Goal: Check status: Check status

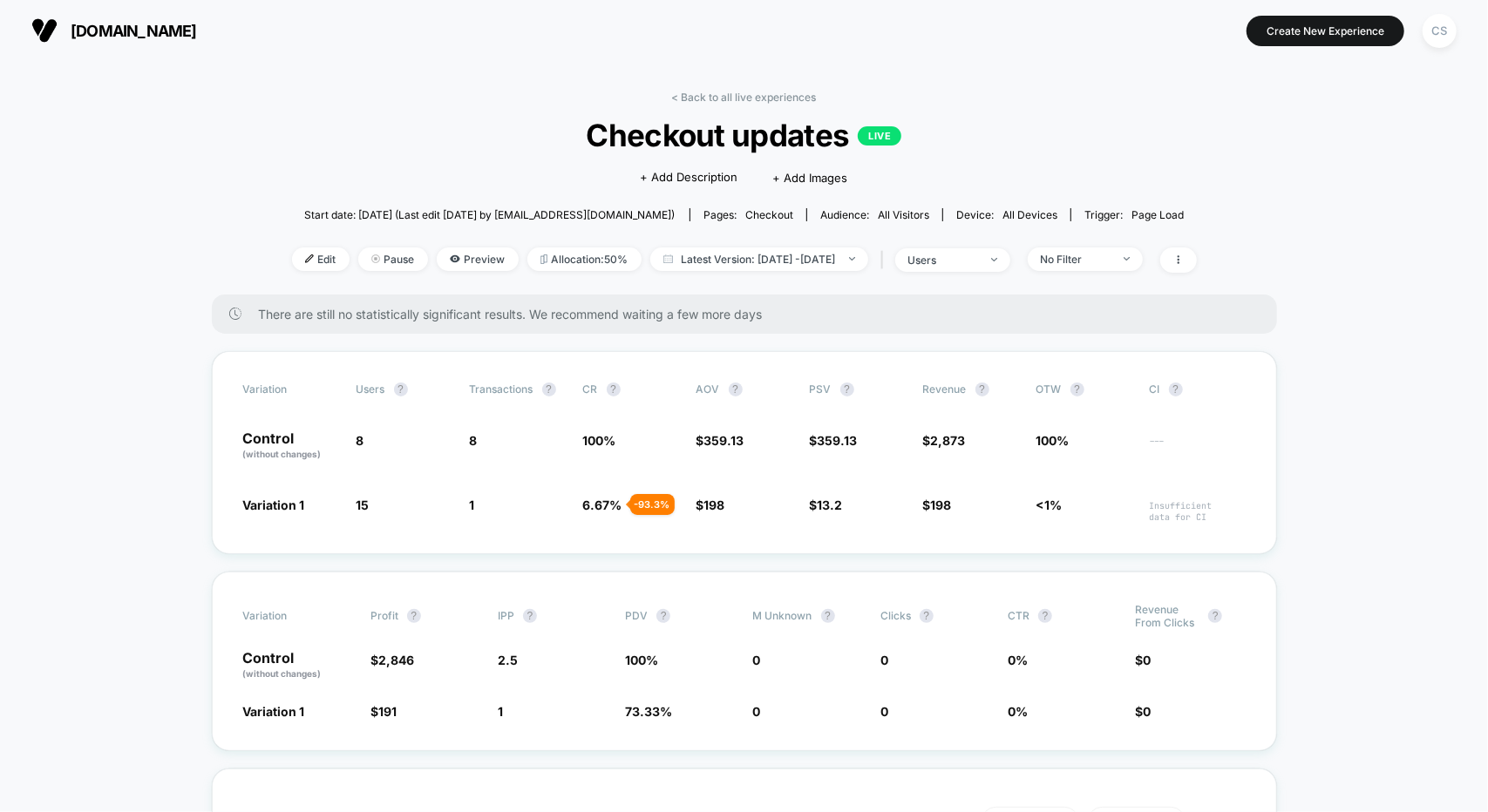
click at [404, 216] on span "Start date: [DATE] (Last edit [DATE] by [EMAIL_ADDRESS][DOMAIN_NAME])" at bounding box center [489, 214] width 370 height 14
click at [764, 256] on span "Latest Version: [DATE] - [DATE]" at bounding box center [759, 259] width 218 height 23
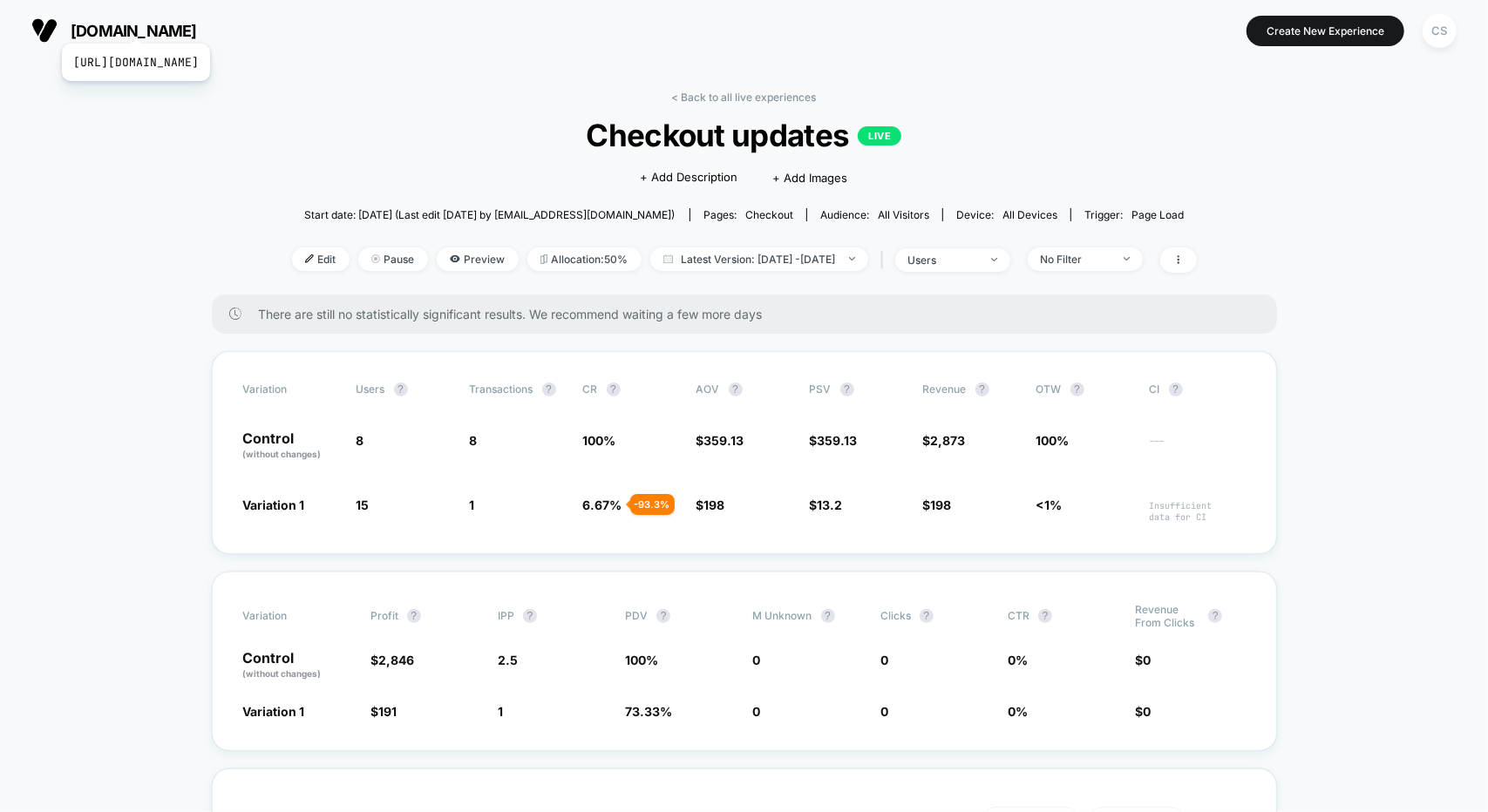
click at [175, 22] on span "[DOMAIN_NAME]" at bounding box center [133, 31] width 126 height 18
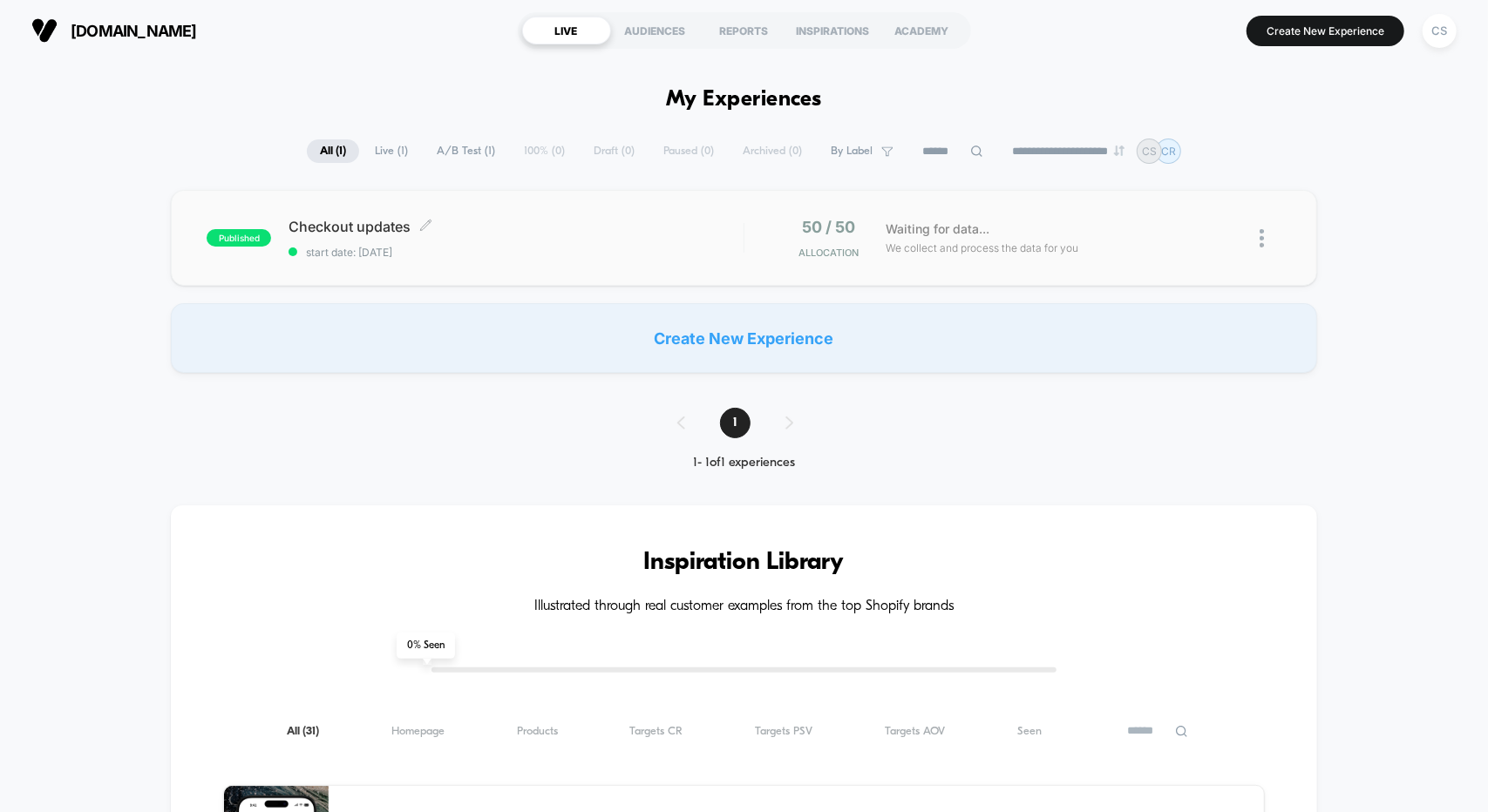
click at [582, 243] on div "Checkout updates Click to edit experience details Click to edit experience deta…" at bounding box center [515, 238] width 454 height 41
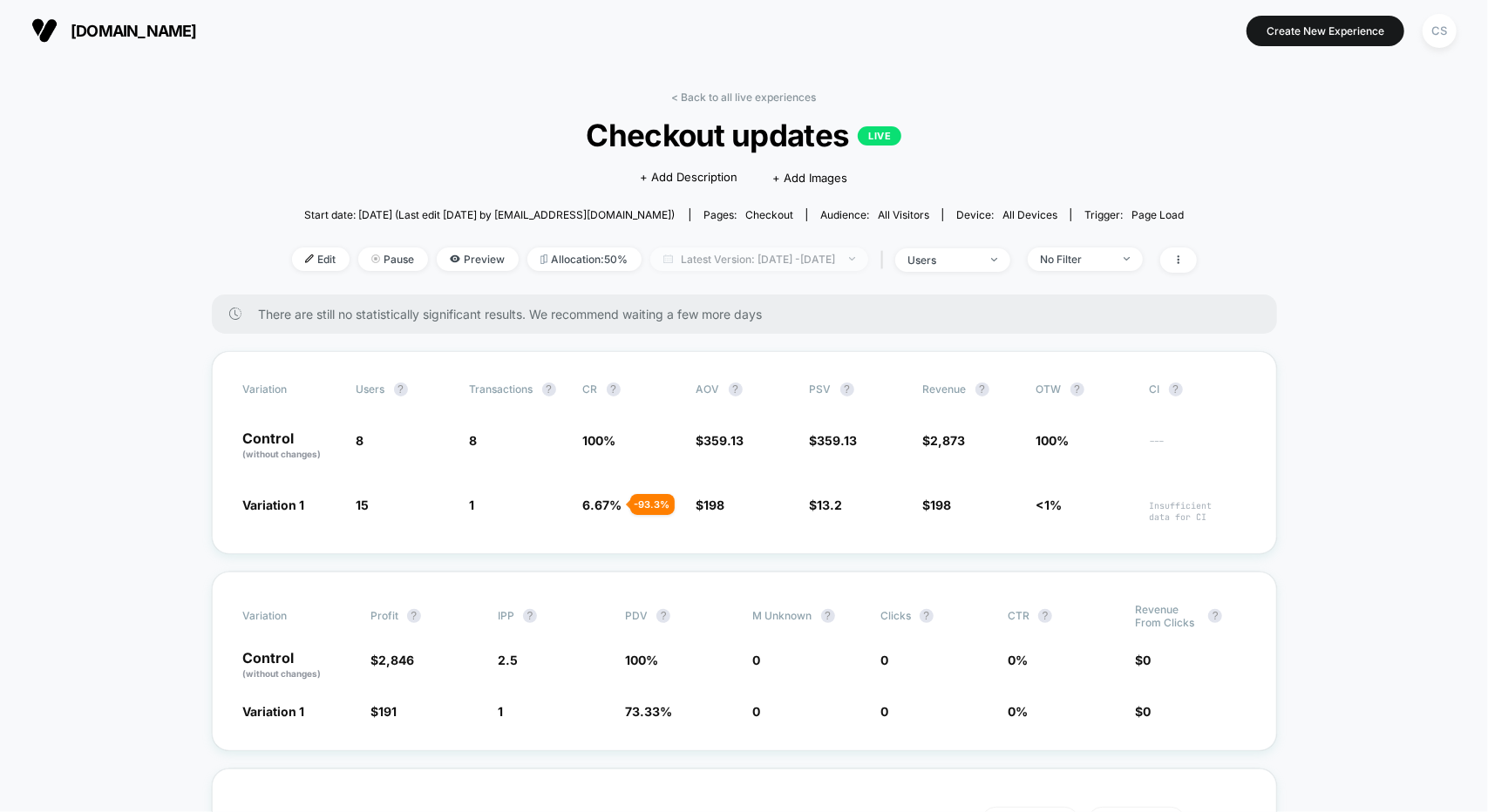
click at [868, 256] on span "Latest Version: Aug 12, 2025 - Aug 13, 2025" at bounding box center [759, 259] width 218 height 23
select select "*"
select select "****"
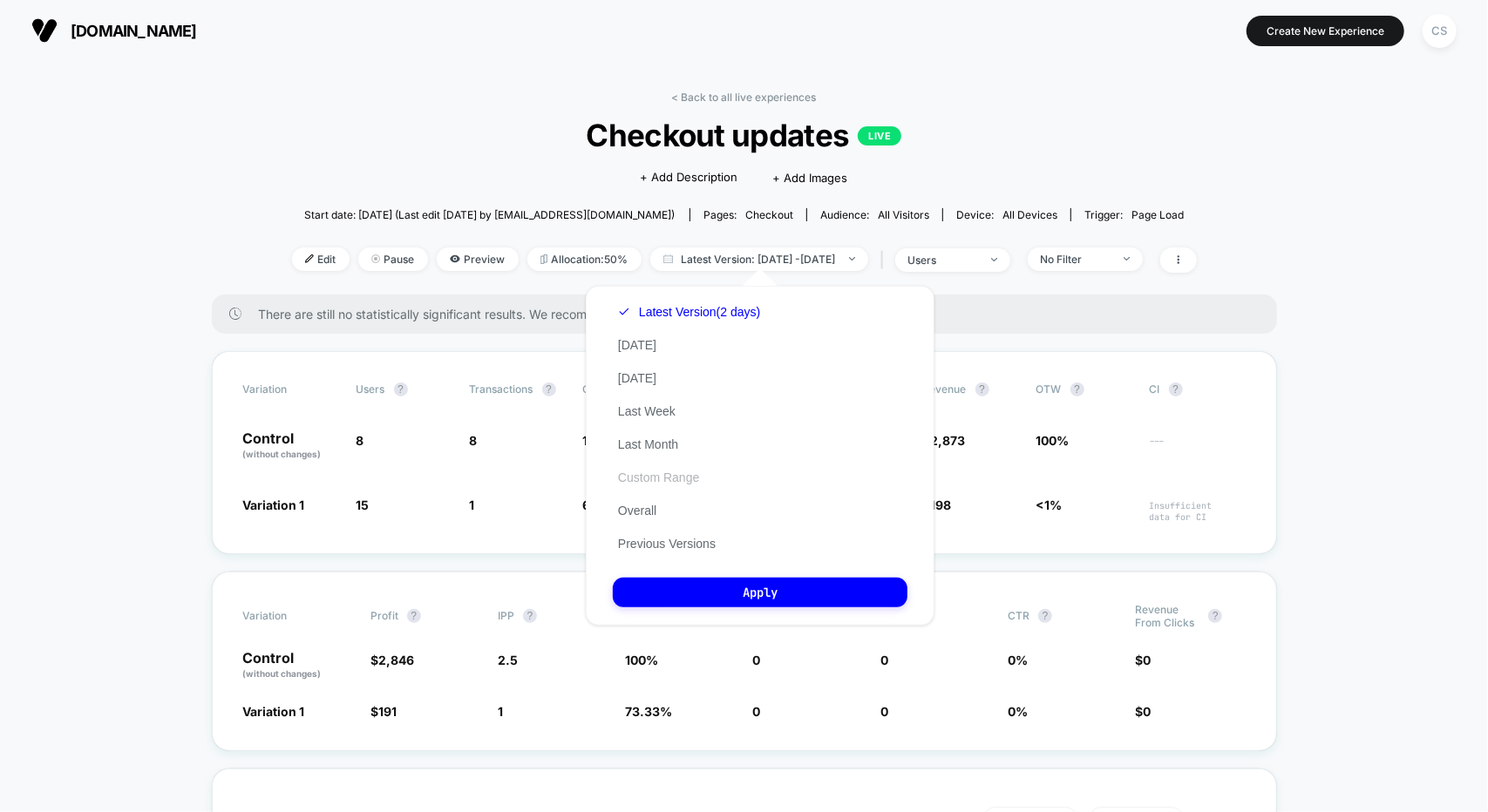
click at [658, 476] on button "Custom Range" at bounding box center [658, 477] width 92 height 15
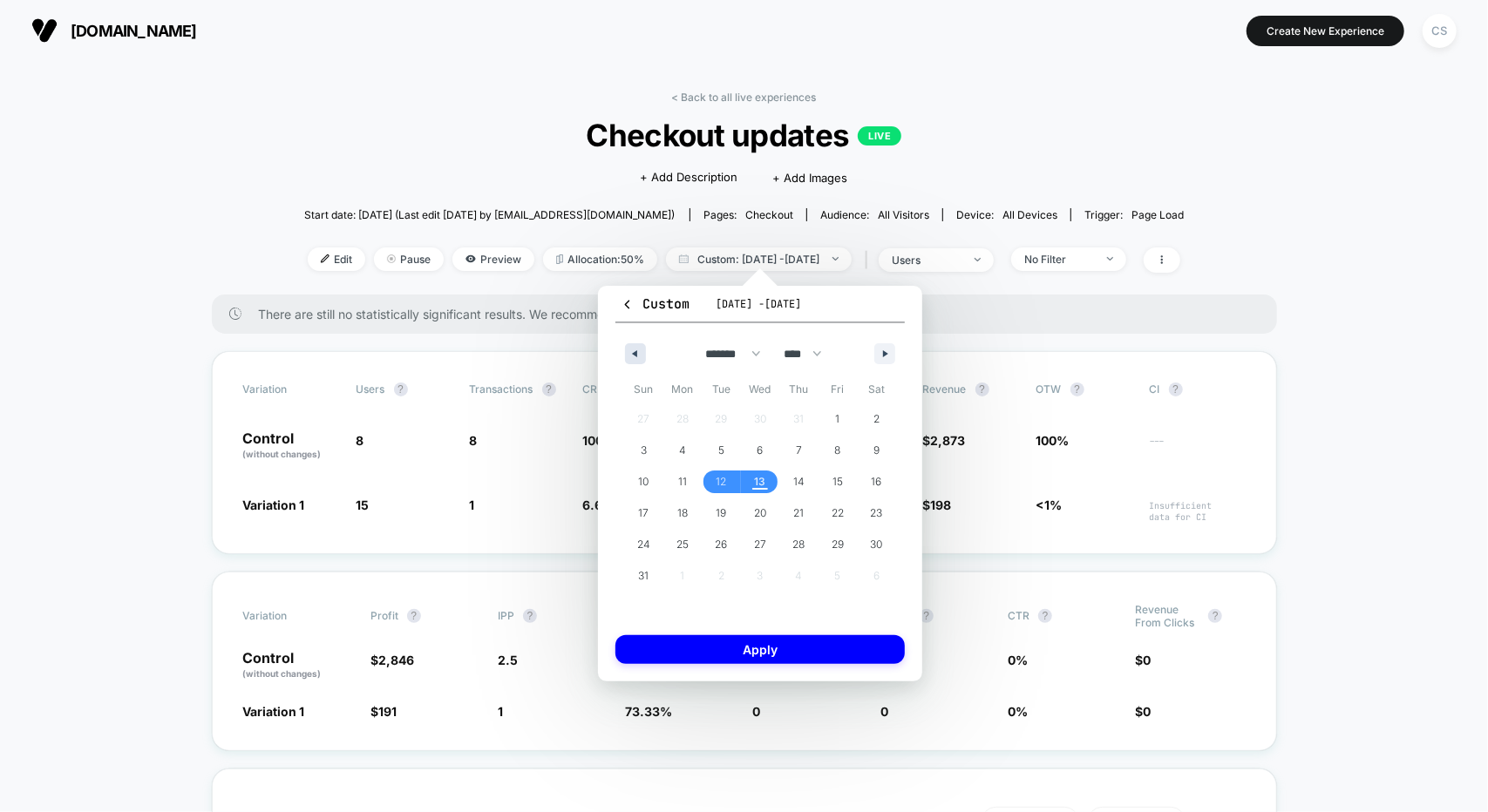
click at [634, 354] on icon "button" at bounding box center [633, 354] width 9 height 7
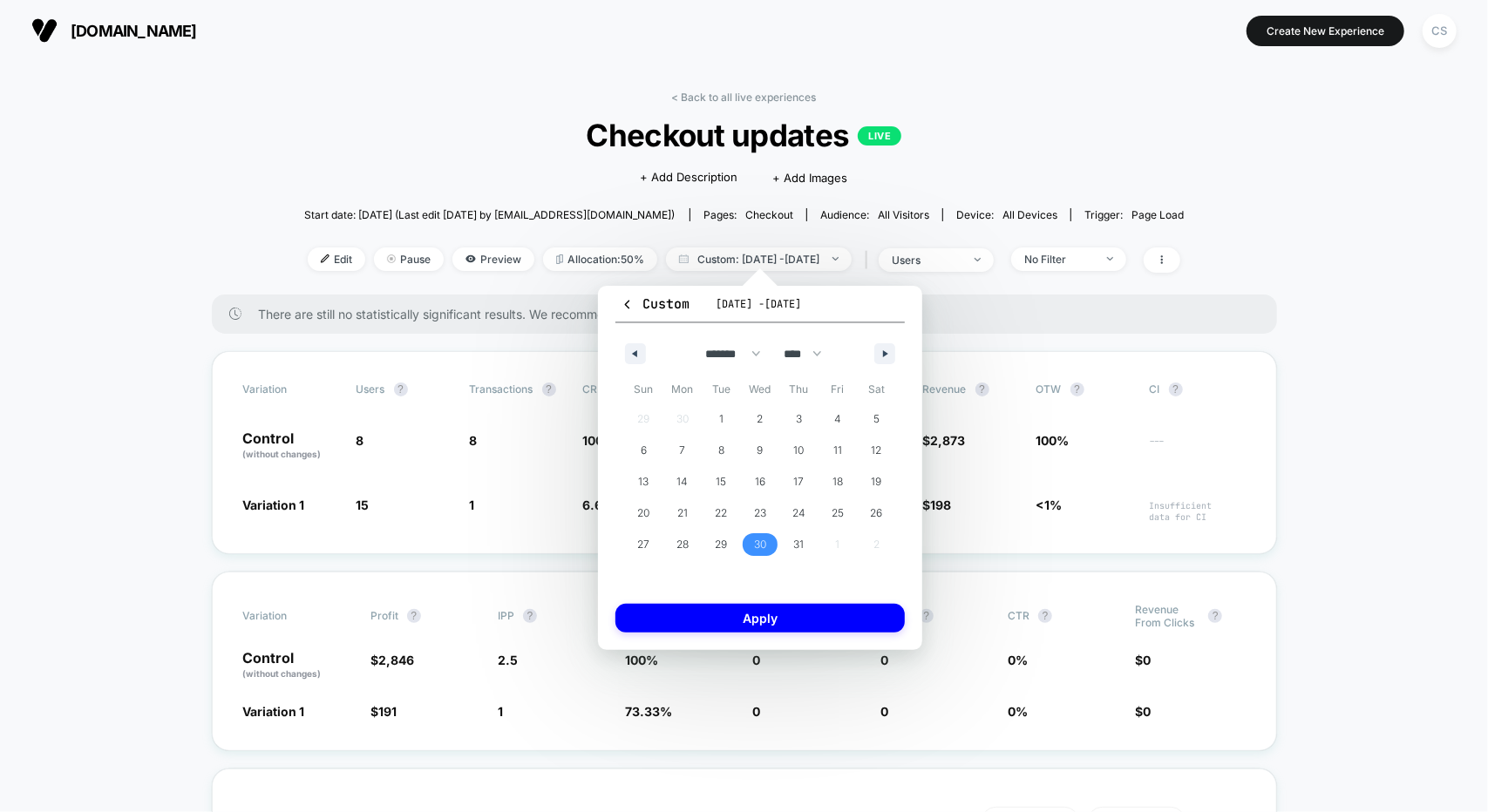
click at [768, 546] on span "30" at bounding box center [760, 544] width 40 height 23
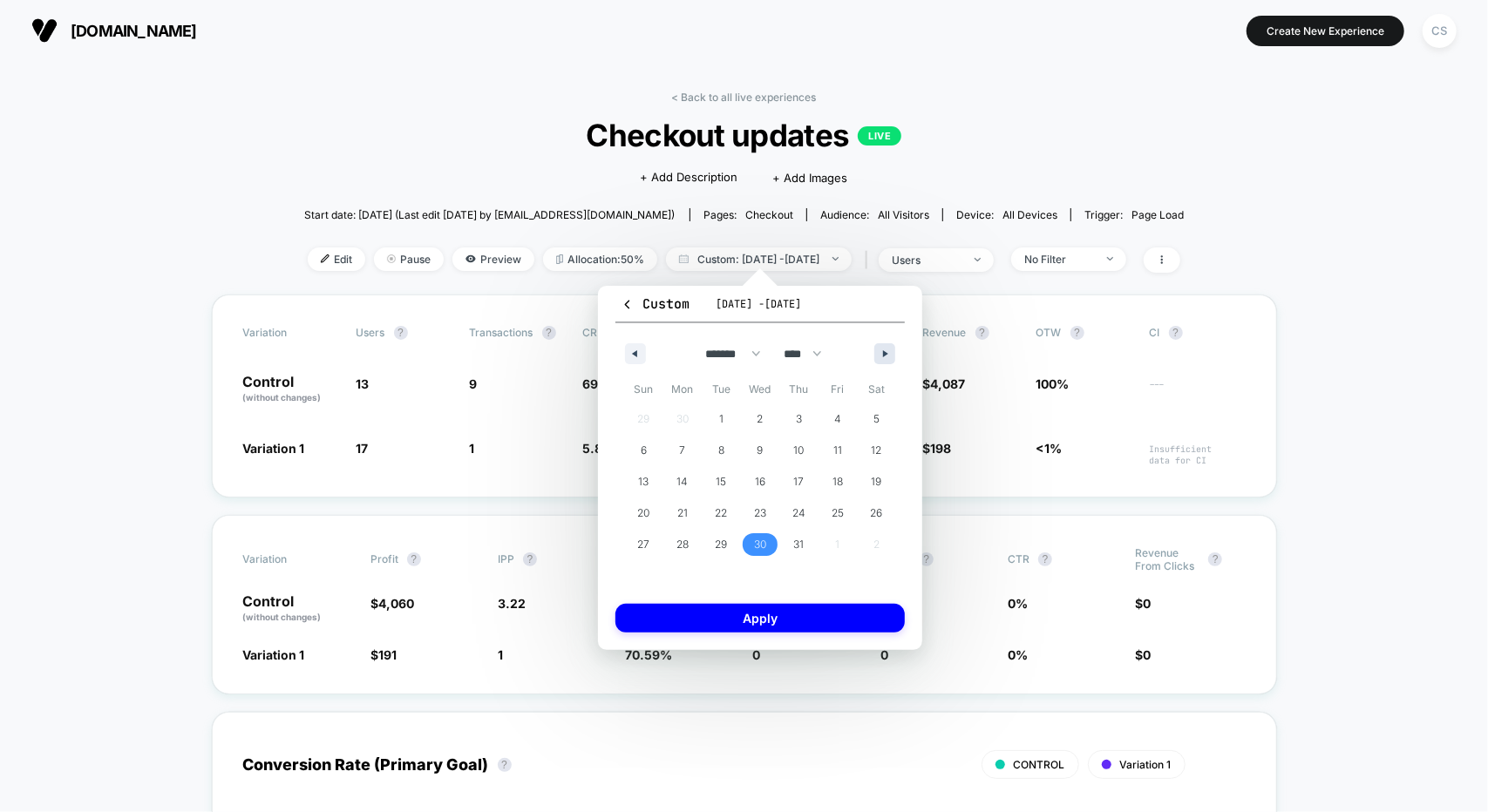
click at [885, 356] on icon "button" at bounding box center [887, 354] width 9 height 7
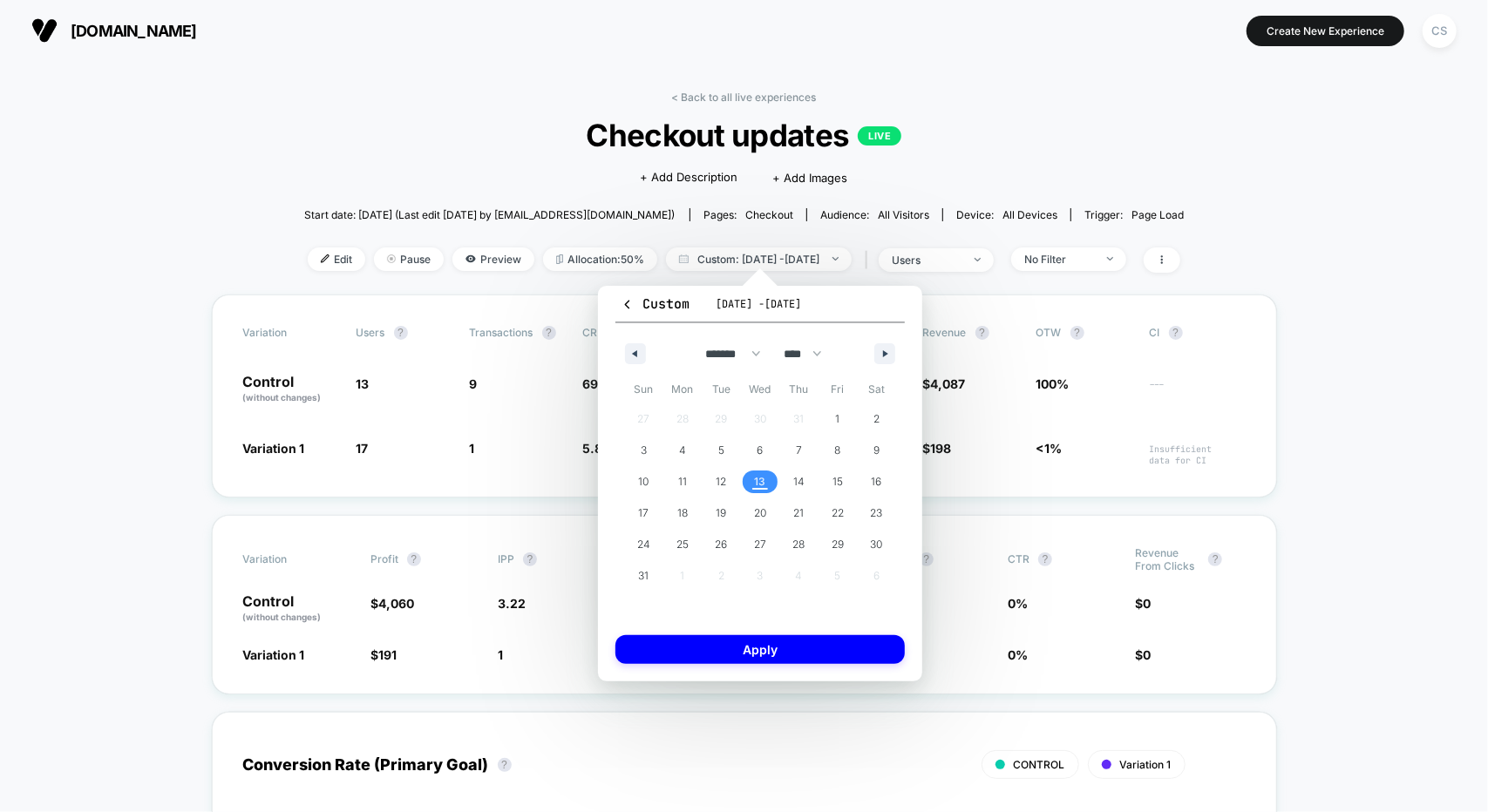
click at [763, 482] on span "13" at bounding box center [759, 482] width 12 height 32
select select "*"
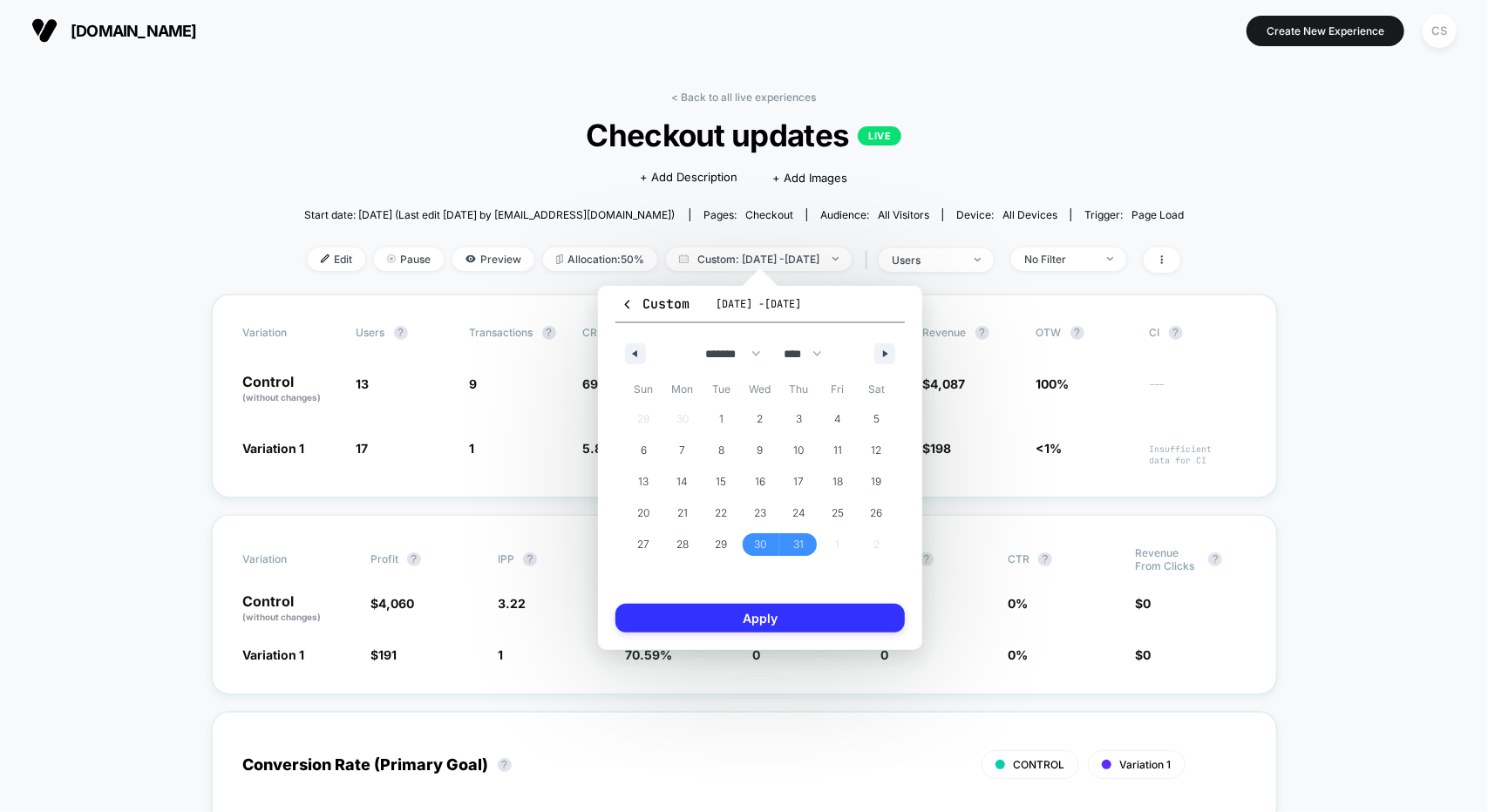
click at [784, 625] on button "Apply" at bounding box center [759, 618] width 289 height 29
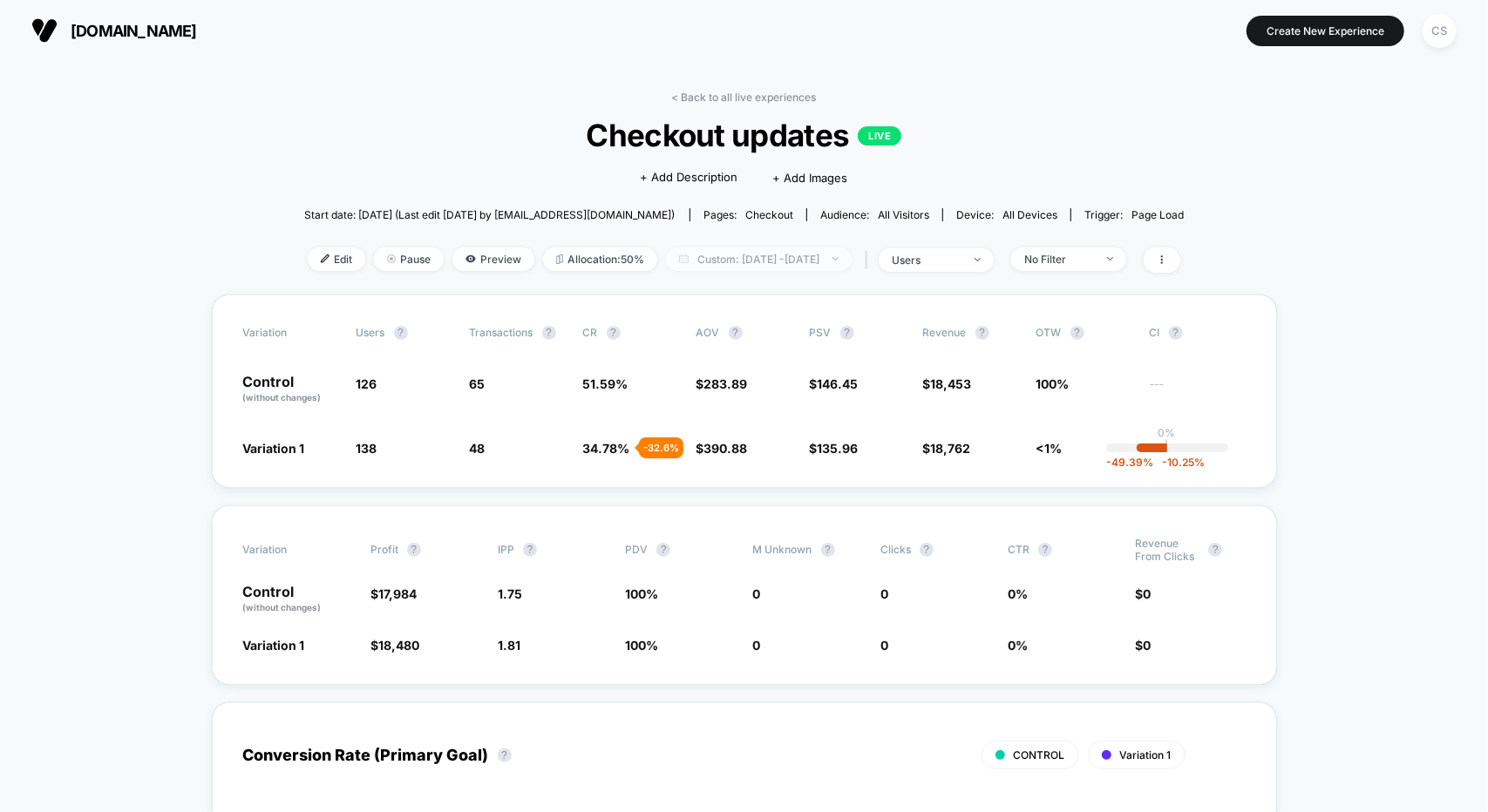
click at [721, 260] on span "Custom: Jul 30, 2025 - Aug 13, 2025" at bounding box center [758, 259] width 186 height 23
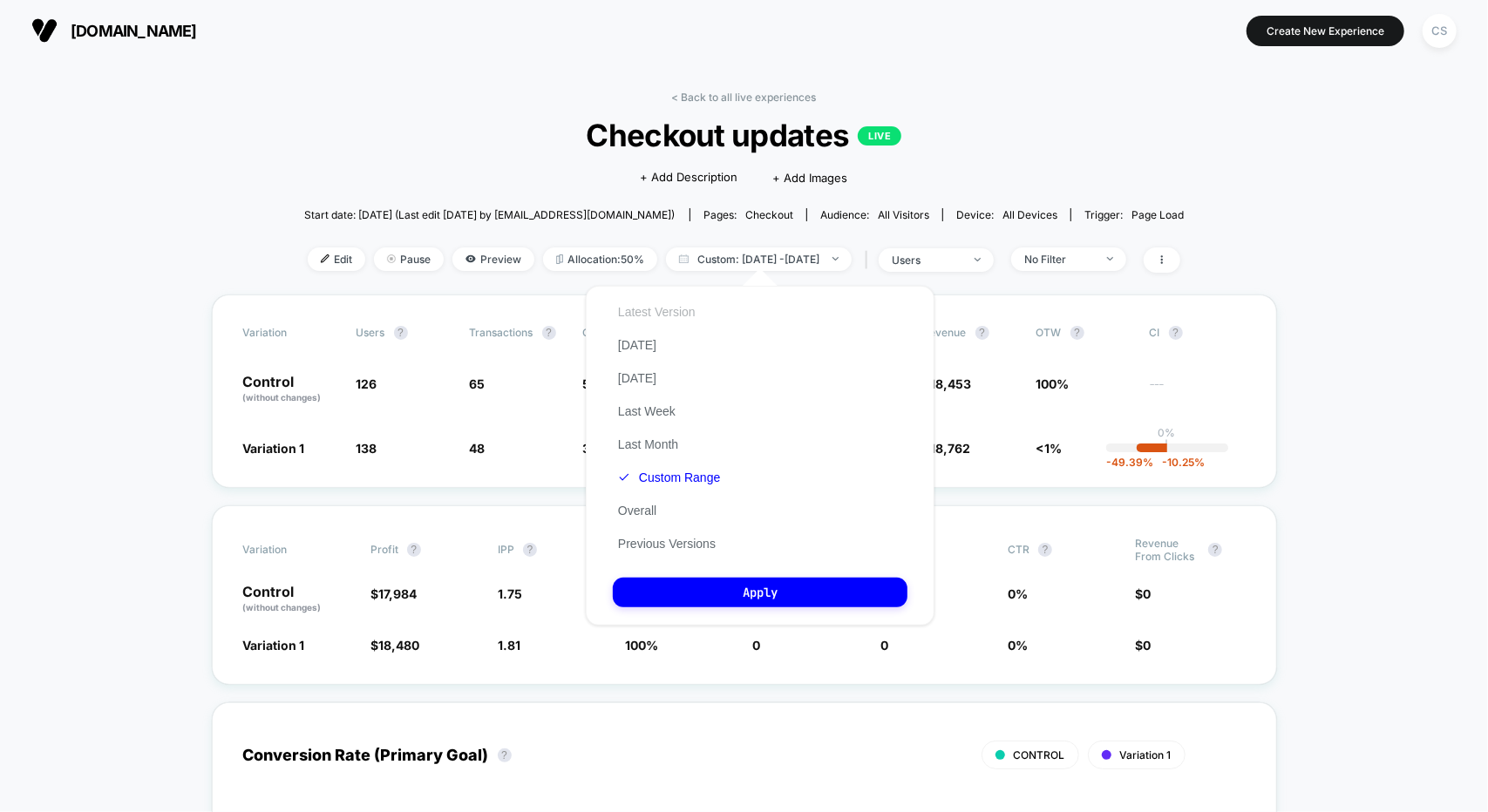
click at [660, 314] on button "Latest Version" at bounding box center [657, 311] width 88 height 15
click at [758, 582] on button "Apply" at bounding box center [759, 592] width 295 height 30
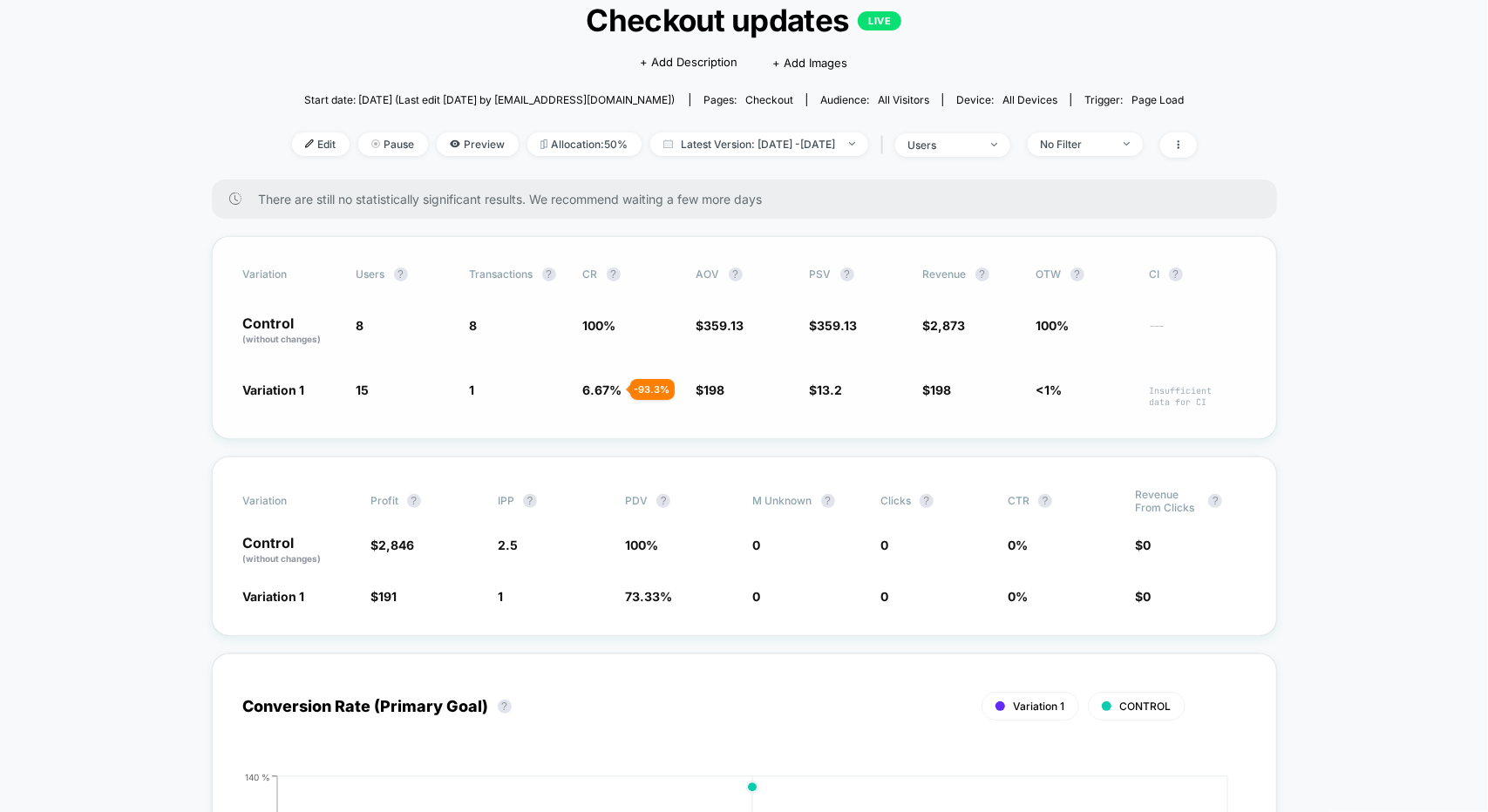
scroll to position [87, 0]
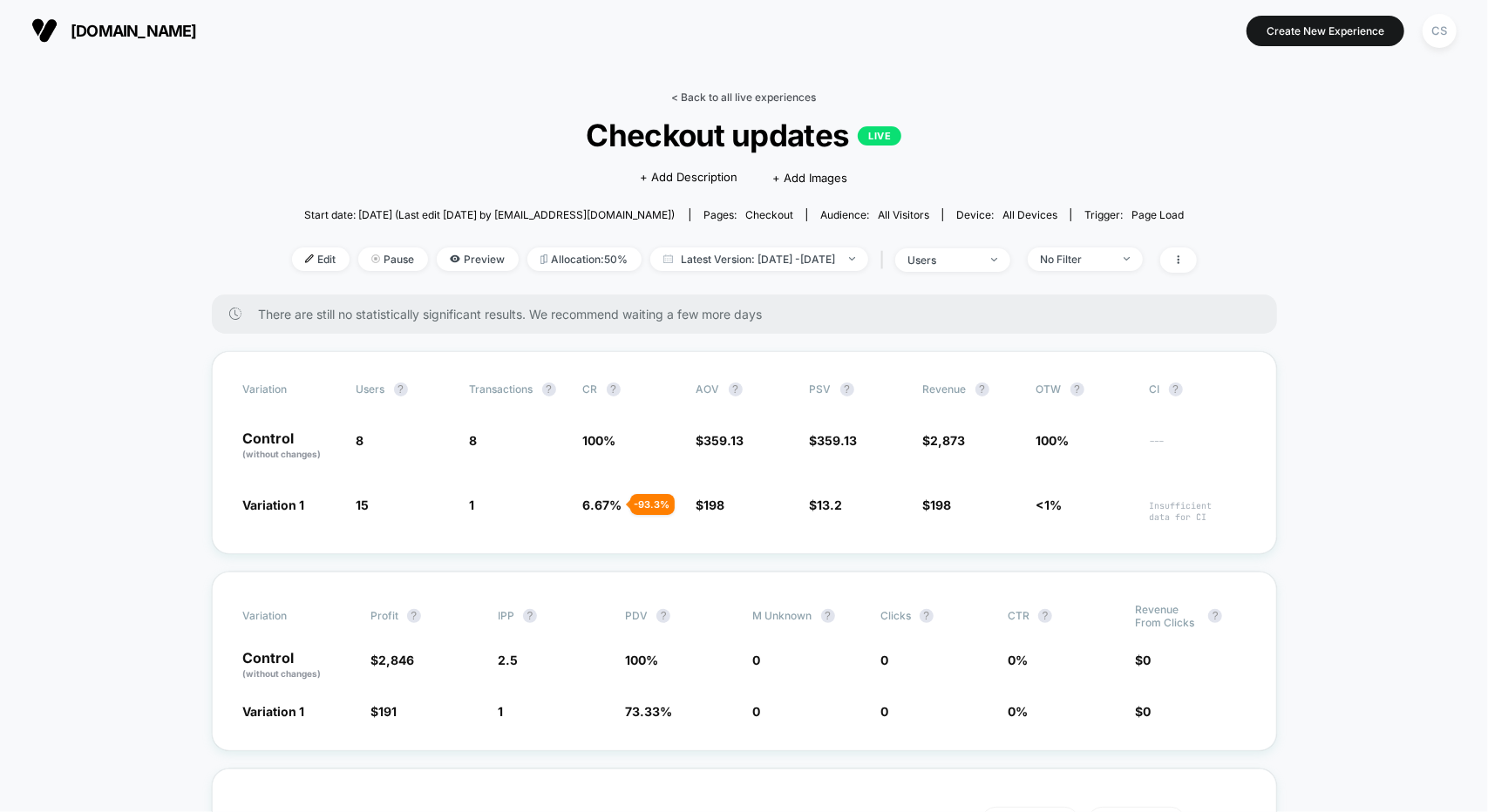
click at [701, 93] on link "< Back to all live experiences" at bounding box center [744, 97] width 145 height 14
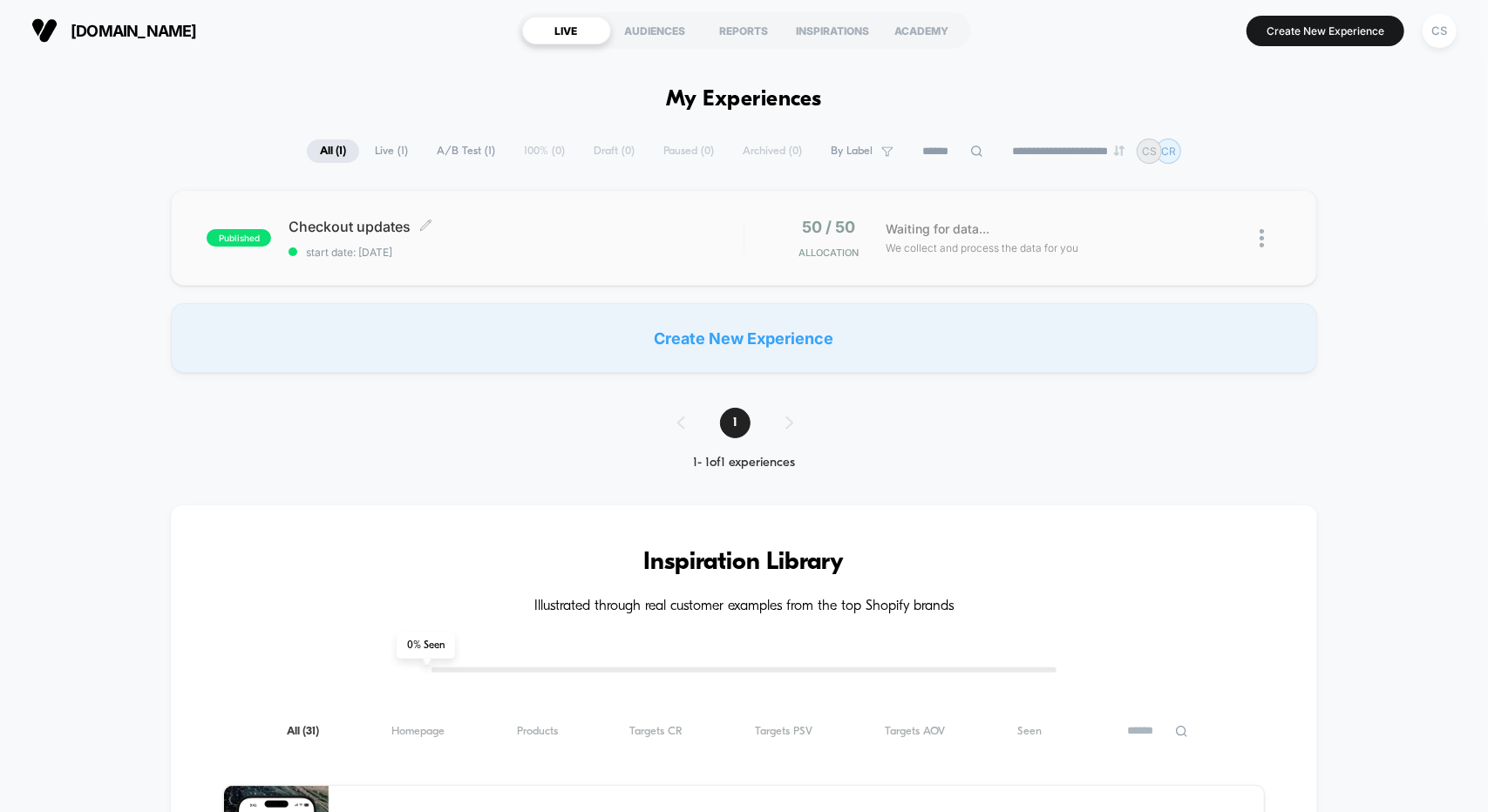
click at [633, 246] on span "start date: [DATE]" at bounding box center [515, 252] width 454 height 14
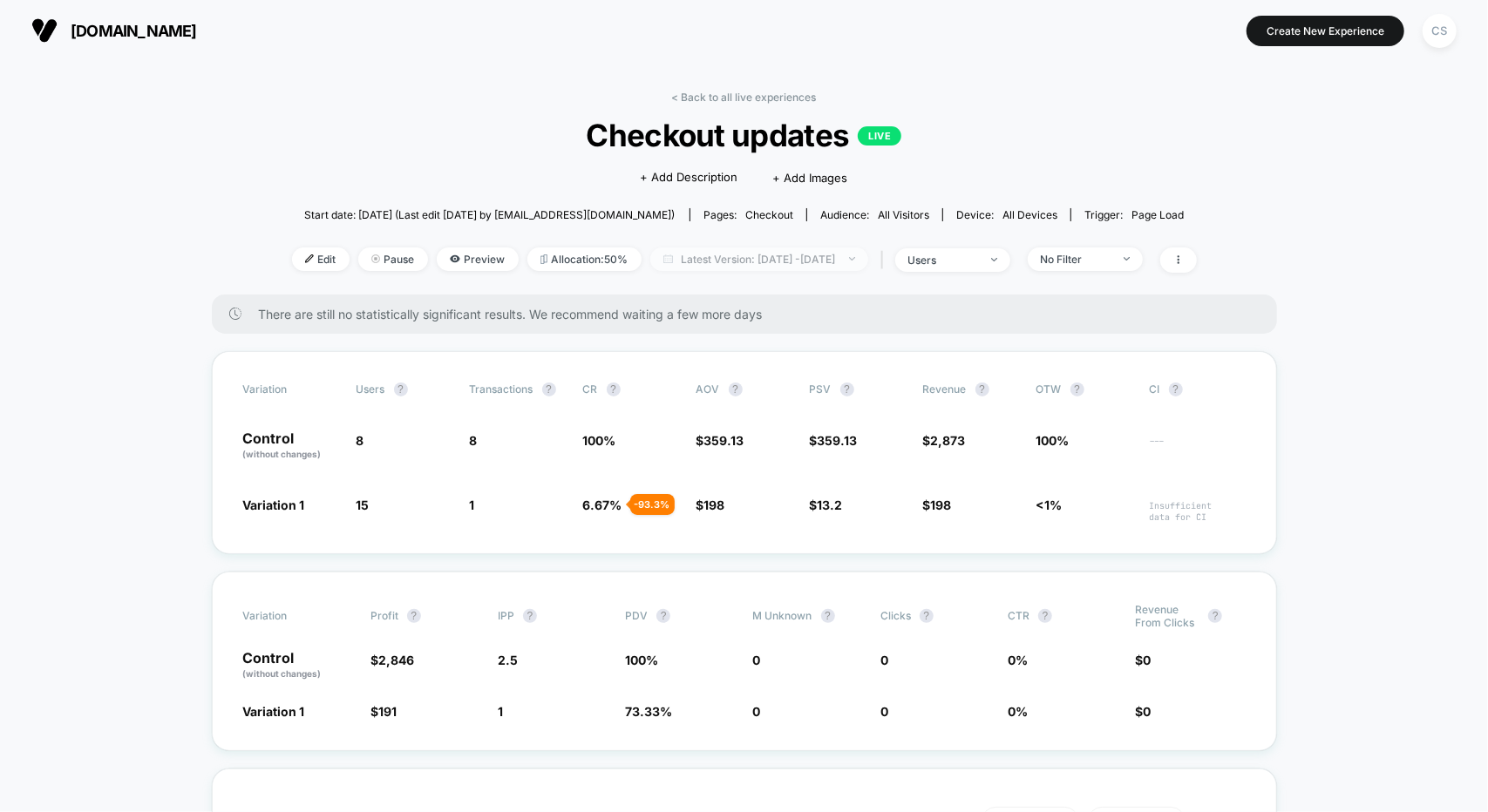
click at [712, 258] on span "Latest Version: [DATE] - [DATE]" at bounding box center [759, 259] width 218 height 23
select select "*"
select select "****"
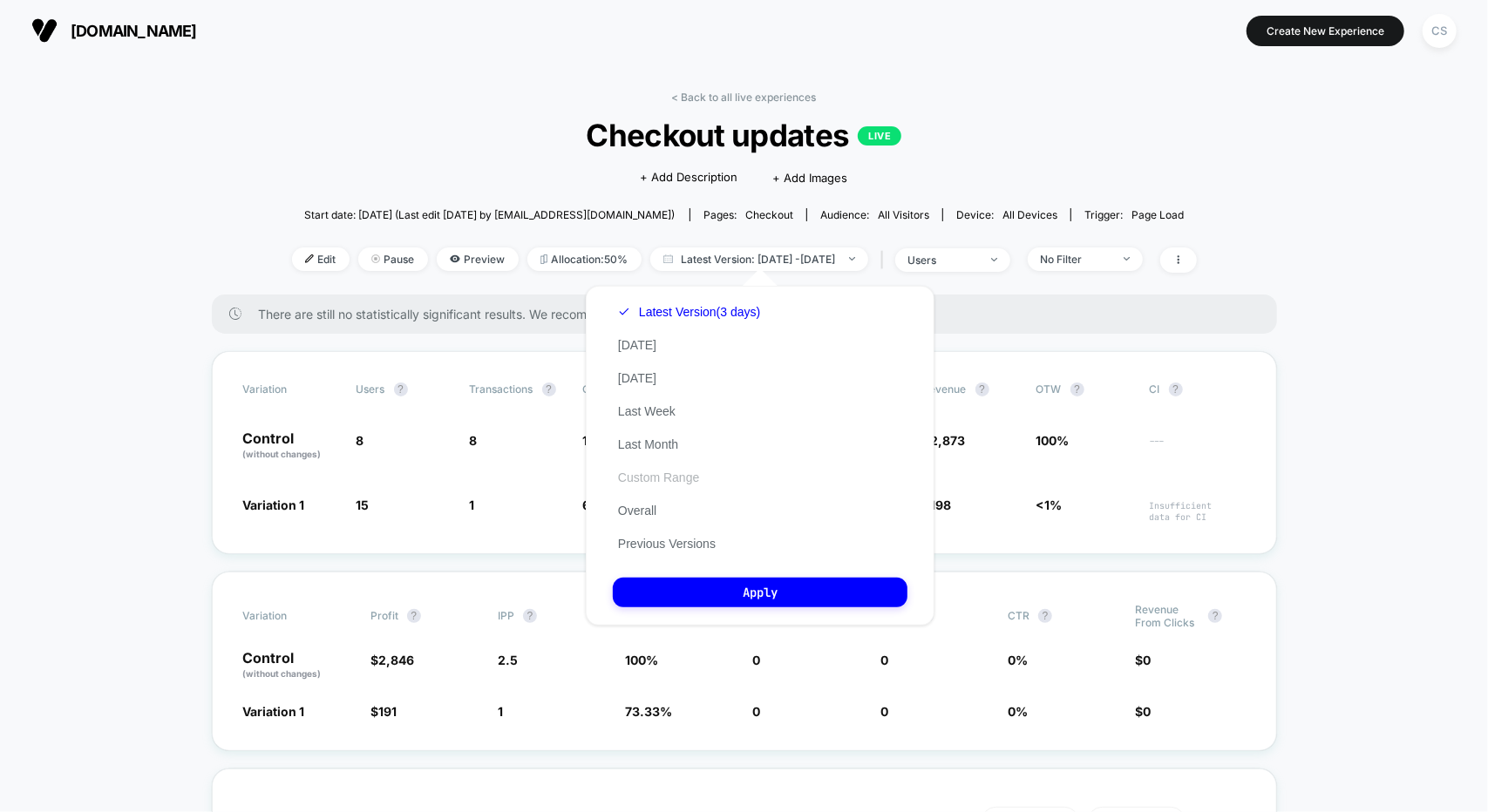
click at [643, 476] on button "Custom Range" at bounding box center [658, 477] width 92 height 15
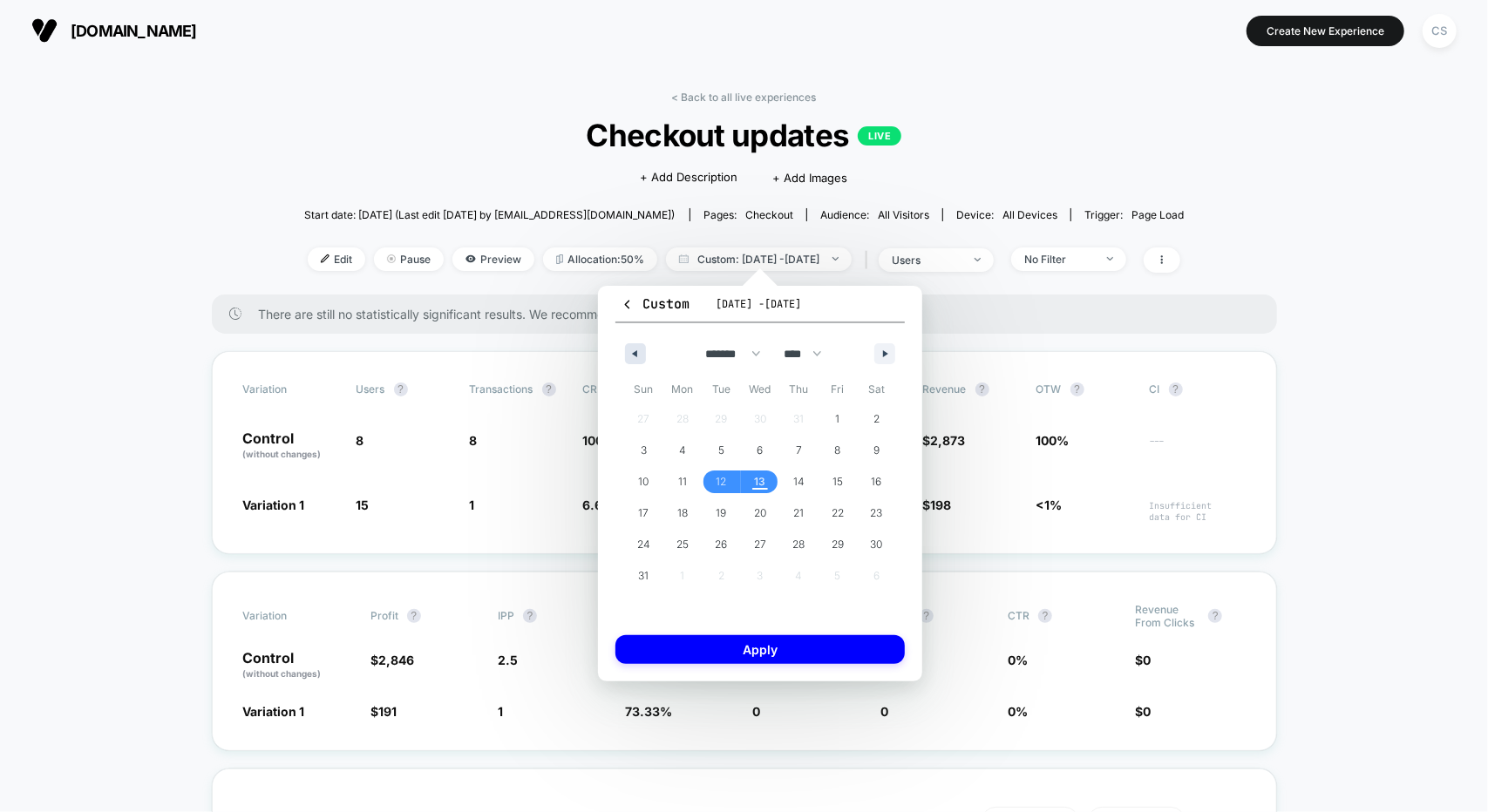
click at [634, 356] on icon "button" at bounding box center [633, 354] width 9 height 7
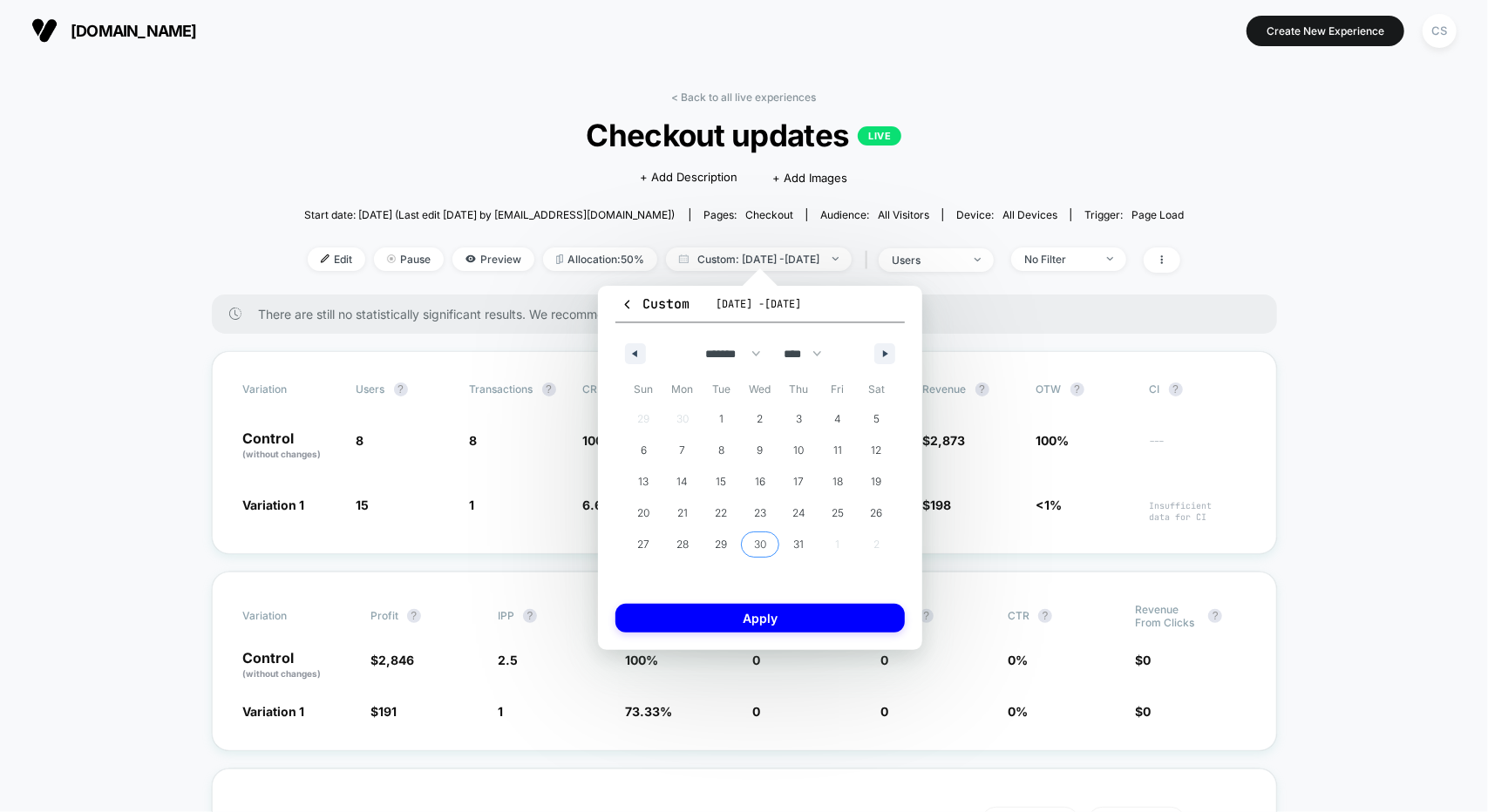
click at [754, 541] on span "30" at bounding box center [760, 544] width 13 height 32
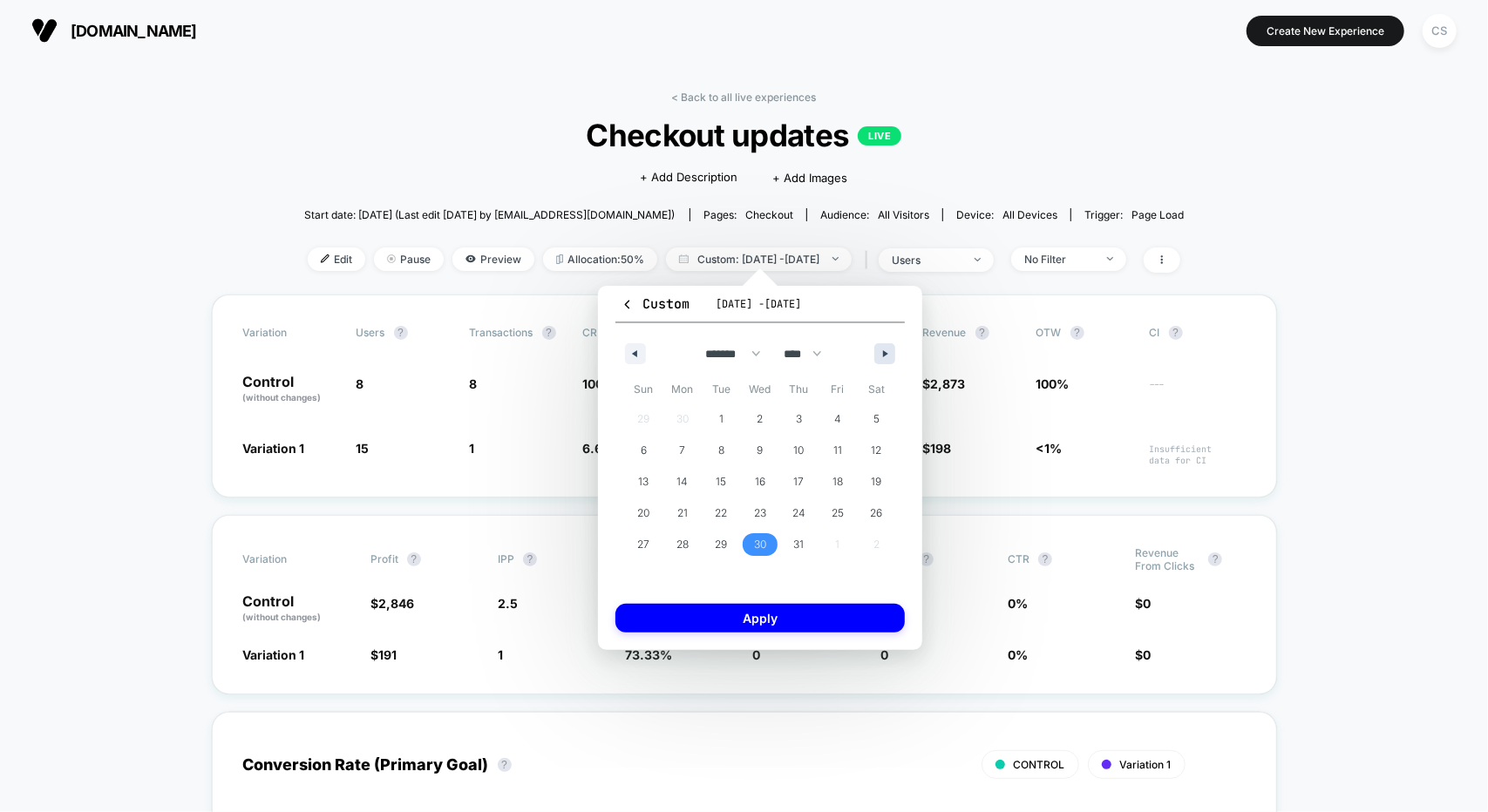
click at [884, 354] on icon "button" at bounding box center [887, 354] width 9 height 7
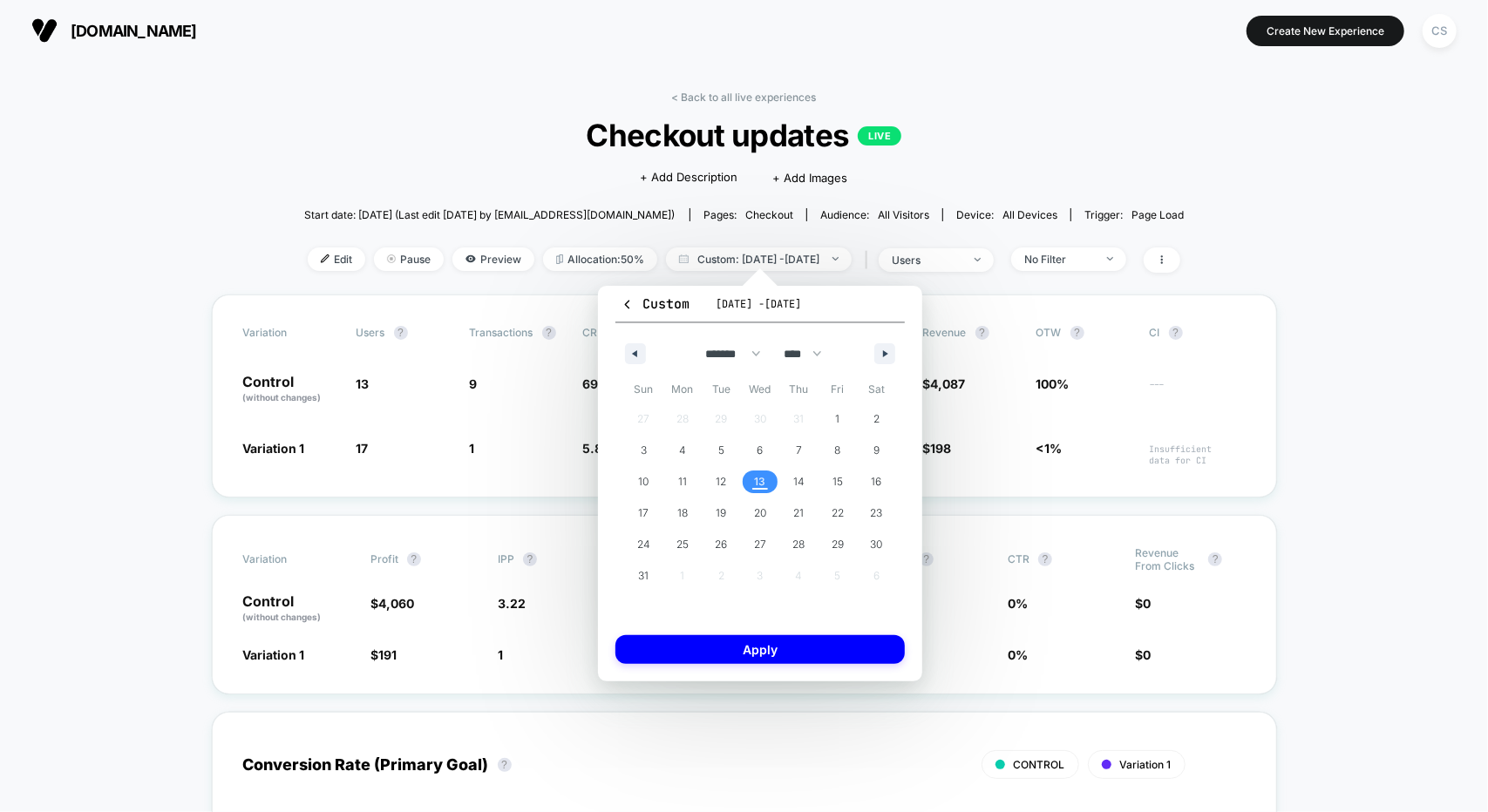
click at [757, 478] on span "13" at bounding box center [759, 482] width 12 height 32
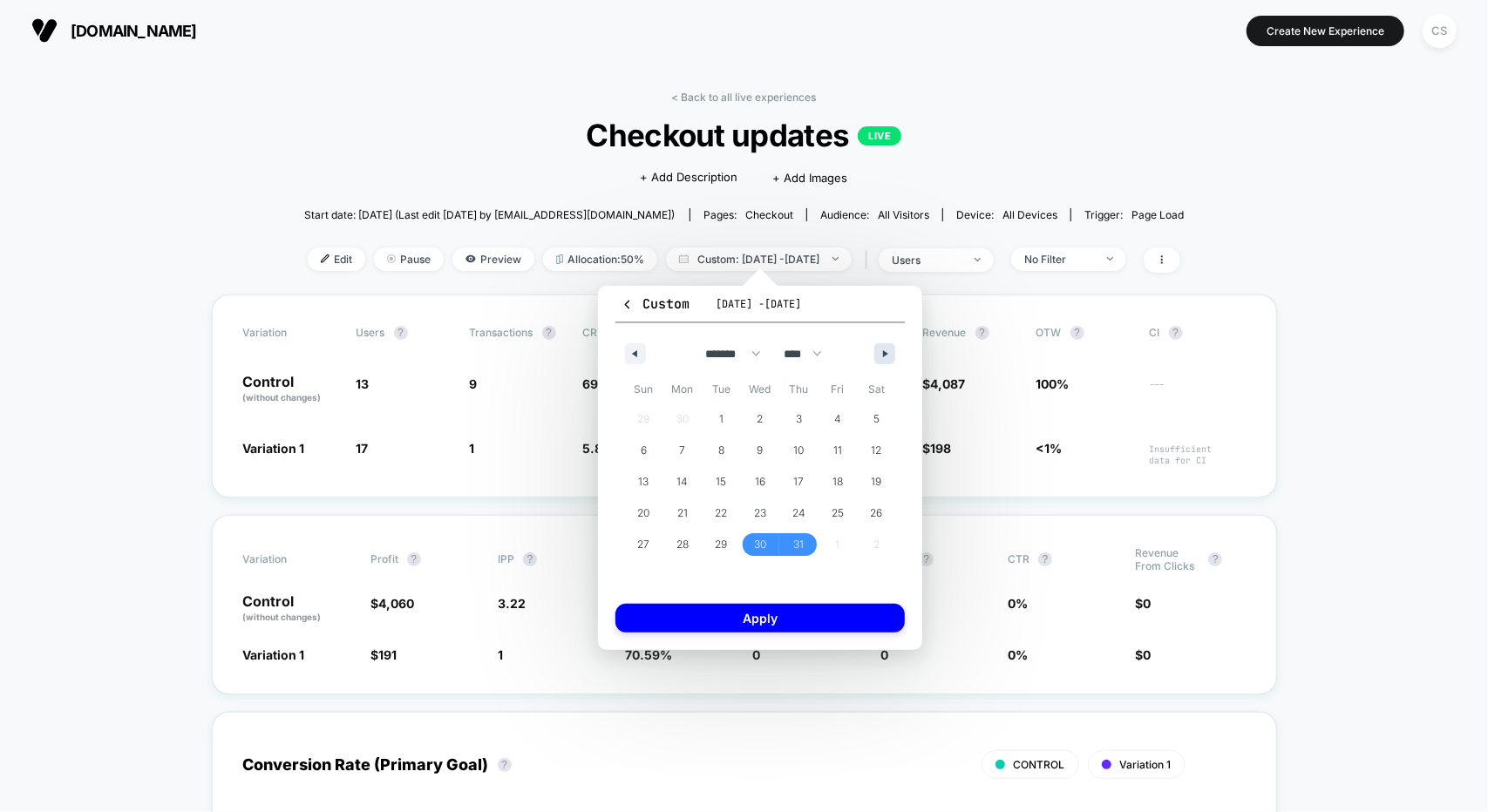
click at [889, 347] on button "button" at bounding box center [885, 353] width 21 height 21
select select "*"
